Goal: Communication & Community: Answer question/provide support

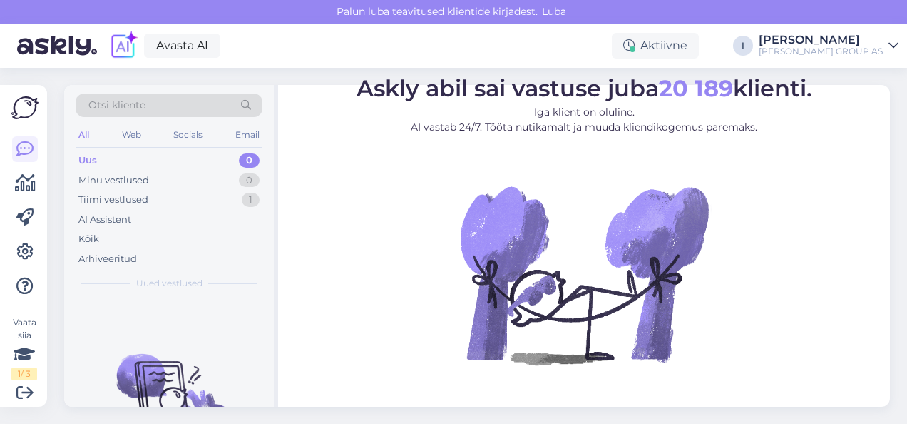
click at [378, 247] on figure "Askly abil sai vastuse juba 20 189 klienti. Iga klient on oluline. AI vastab 24…" at bounding box center [584, 240] width 586 height 326
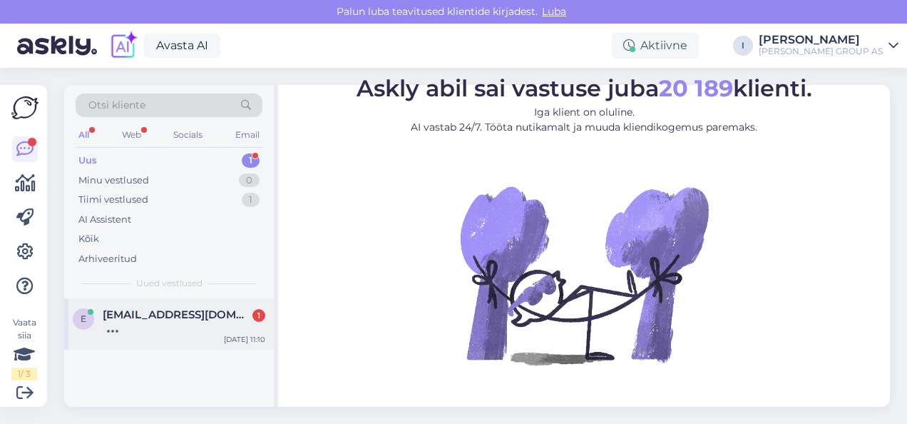
click at [137, 321] on div at bounding box center [184, 327] width 163 height 13
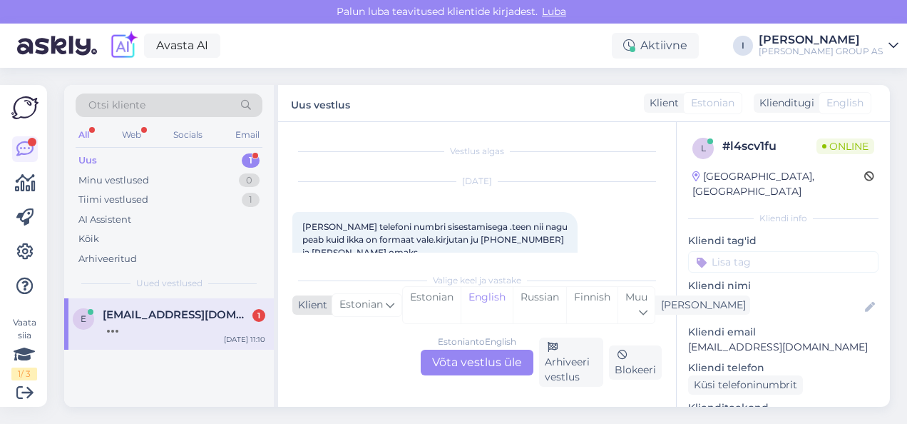
scroll to position [30, 0]
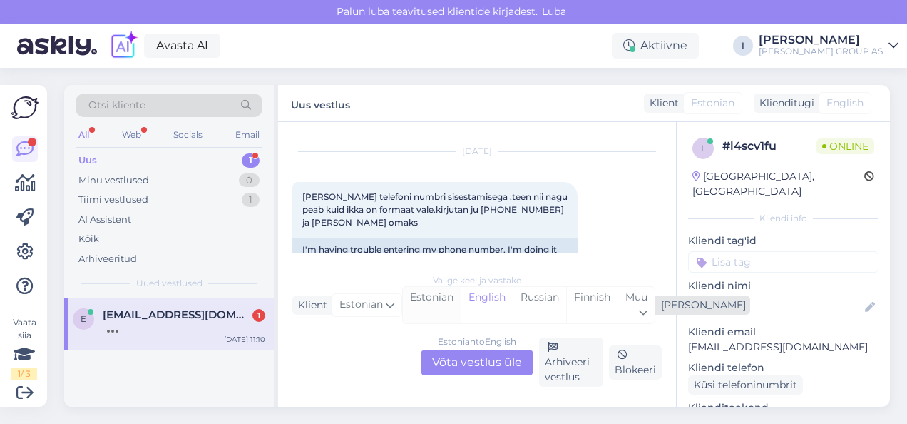
click at [422, 301] on div "Estonian" at bounding box center [432, 305] width 58 height 36
click at [449, 364] on div "Estonian to Estonian Võta vestlus üle" at bounding box center [477, 362] width 113 height 26
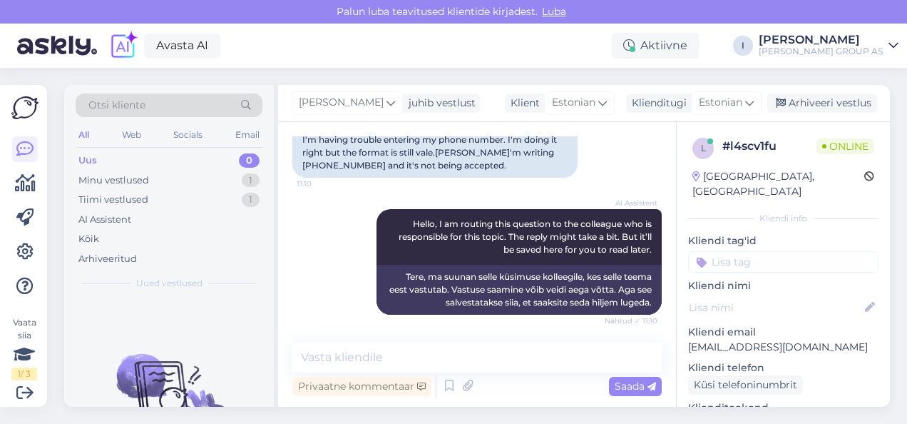
scroll to position [0, 0]
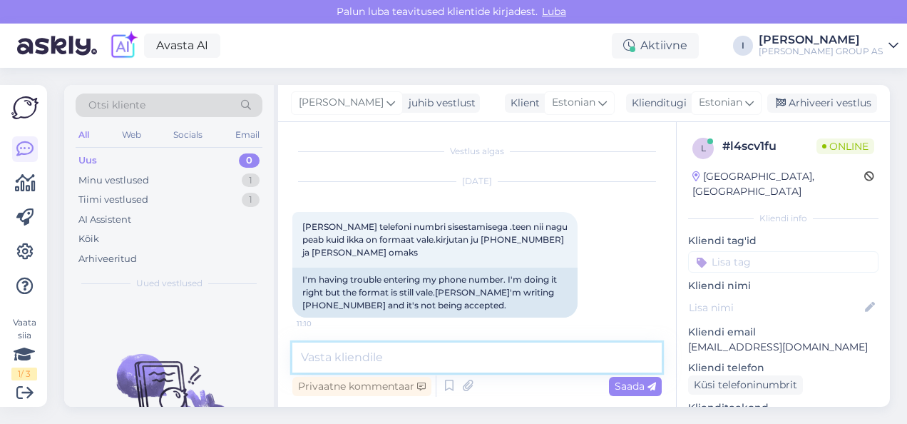
click at [531, 367] on textarea at bounding box center [476, 357] width 369 height 30
type textarea "Tere"
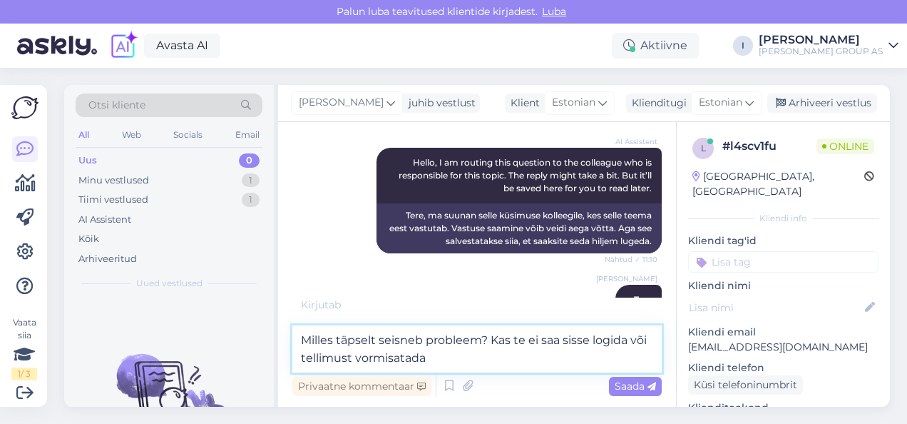
type textarea "Milles täpselt seisneb probleem? Kas te ei saa sisse logida või tellimust vormi…"
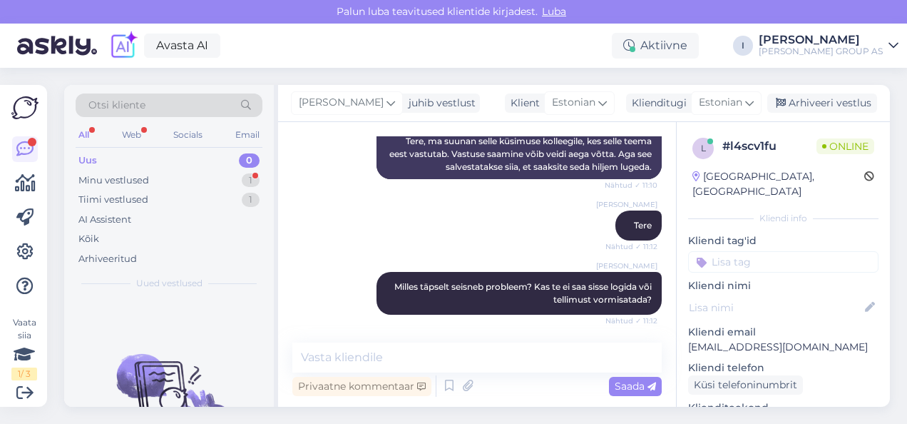
scroll to position [424, 0]
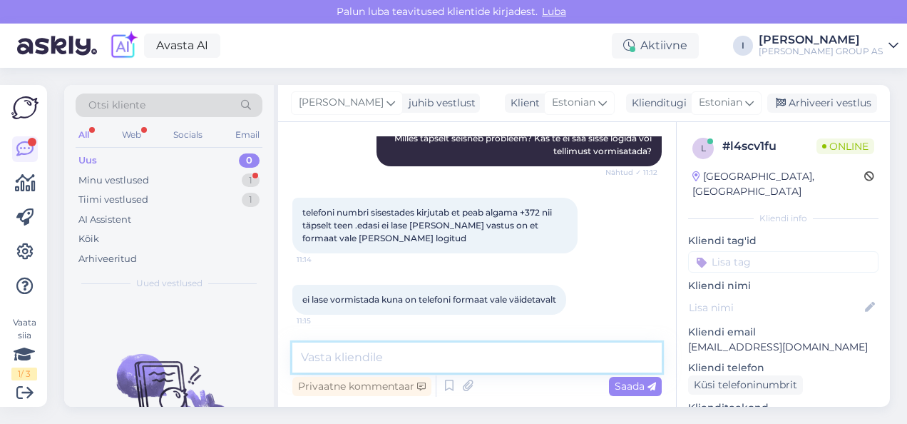
click at [443, 350] on textarea at bounding box center [476, 357] width 369 height 30
click at [488, 343] on textarea at bounding box center [476, 357] width 369 height 30
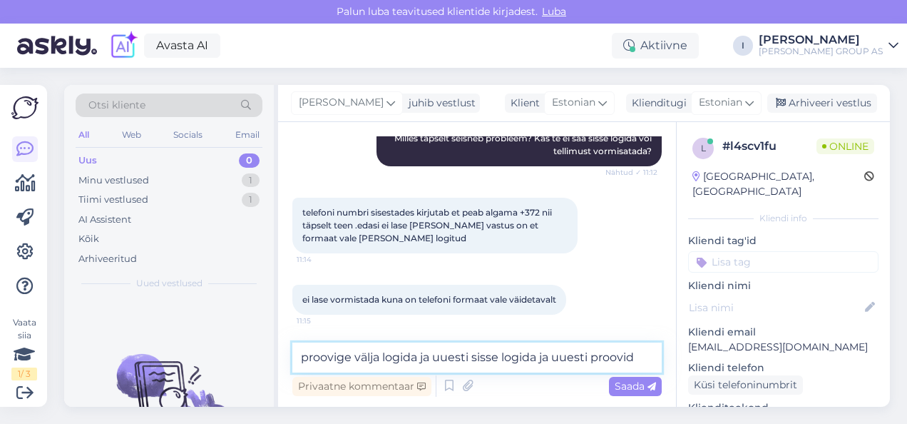
type textarea "proovige välja logida ja uuesti sisse logida ja uuesti proovida"
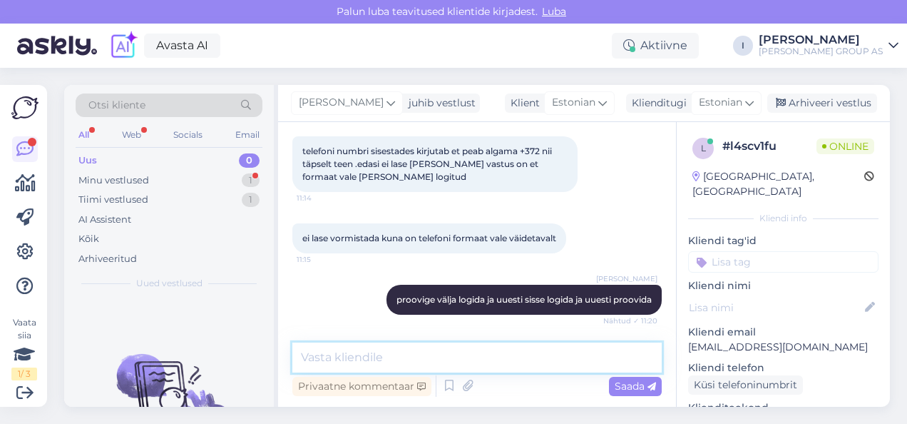
scroll to position [546, 0]
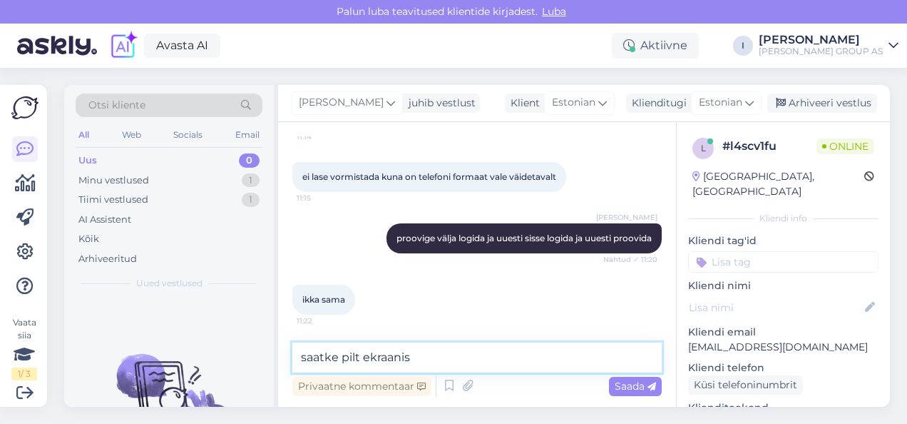
type textarea "saatke pilt ekraanist"
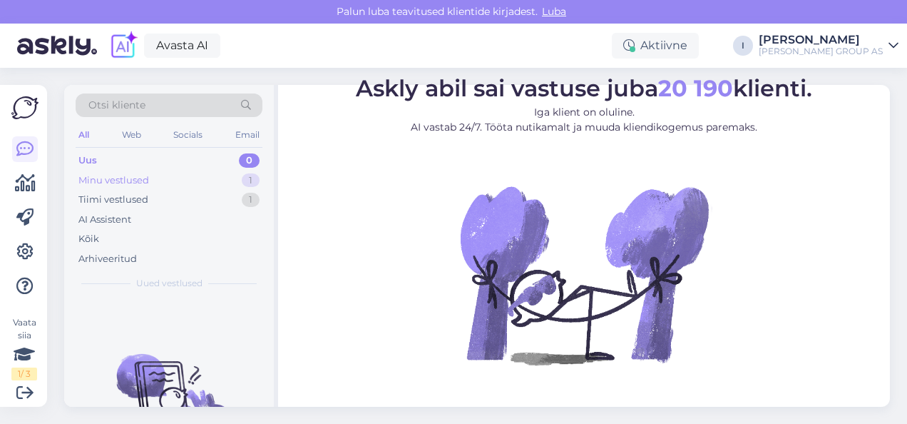
click at [130, 180] on div "Minu vestlused" at bounding box center [113, 180] width 71 height 14
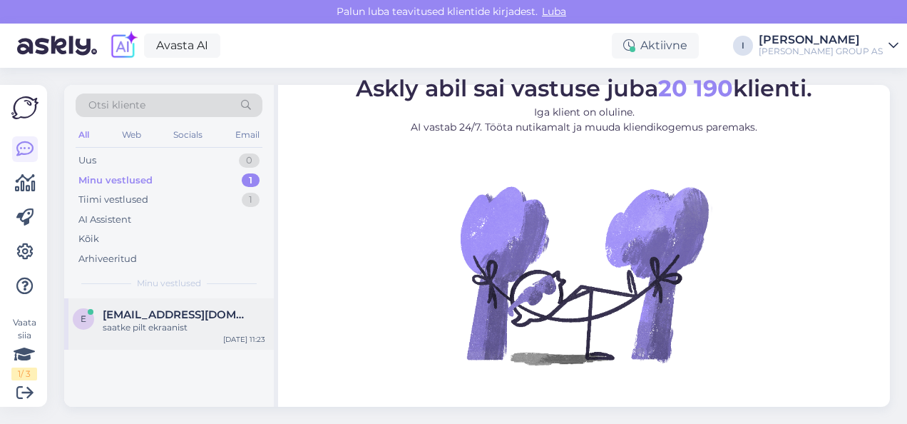
click at [161, 321] on div "saatke pilt ekraanist" at bounding box center [184, 327] width 163 height 13
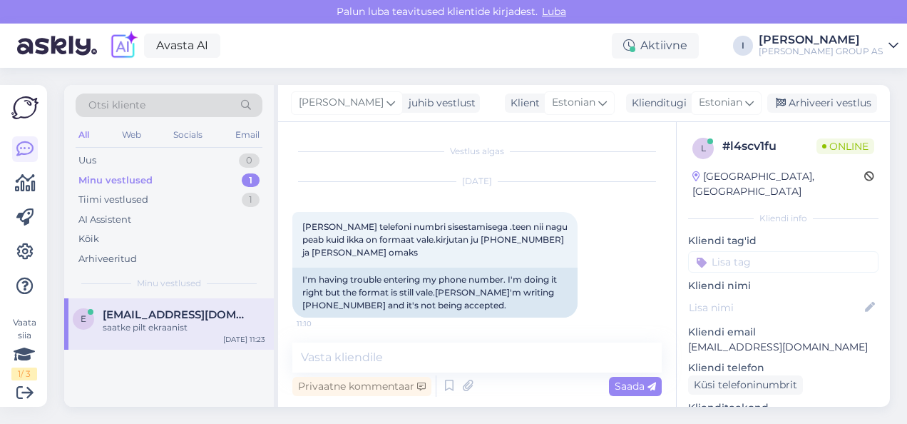
scroll to position [608, 0]
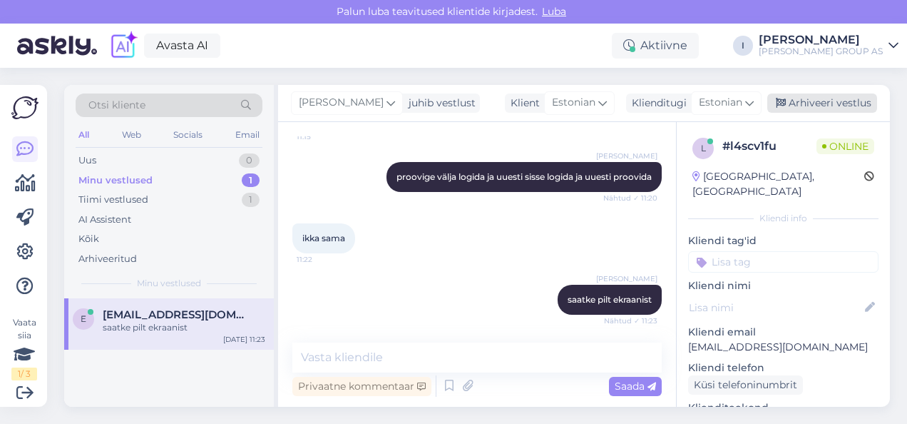
click at [817, 98] on div "Arhiveeri vestlus" at bounding box center [822, 102] width 110 height 19
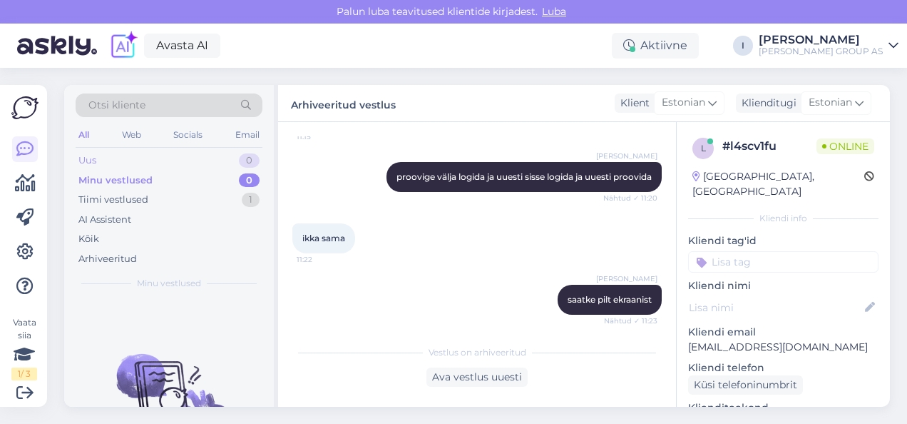
click at [98, 163] on div "Uus 0" at bounding box center [169, 160] width 187 height 20
